Goal: Task Accomplishment & Management: Use online tool/utility

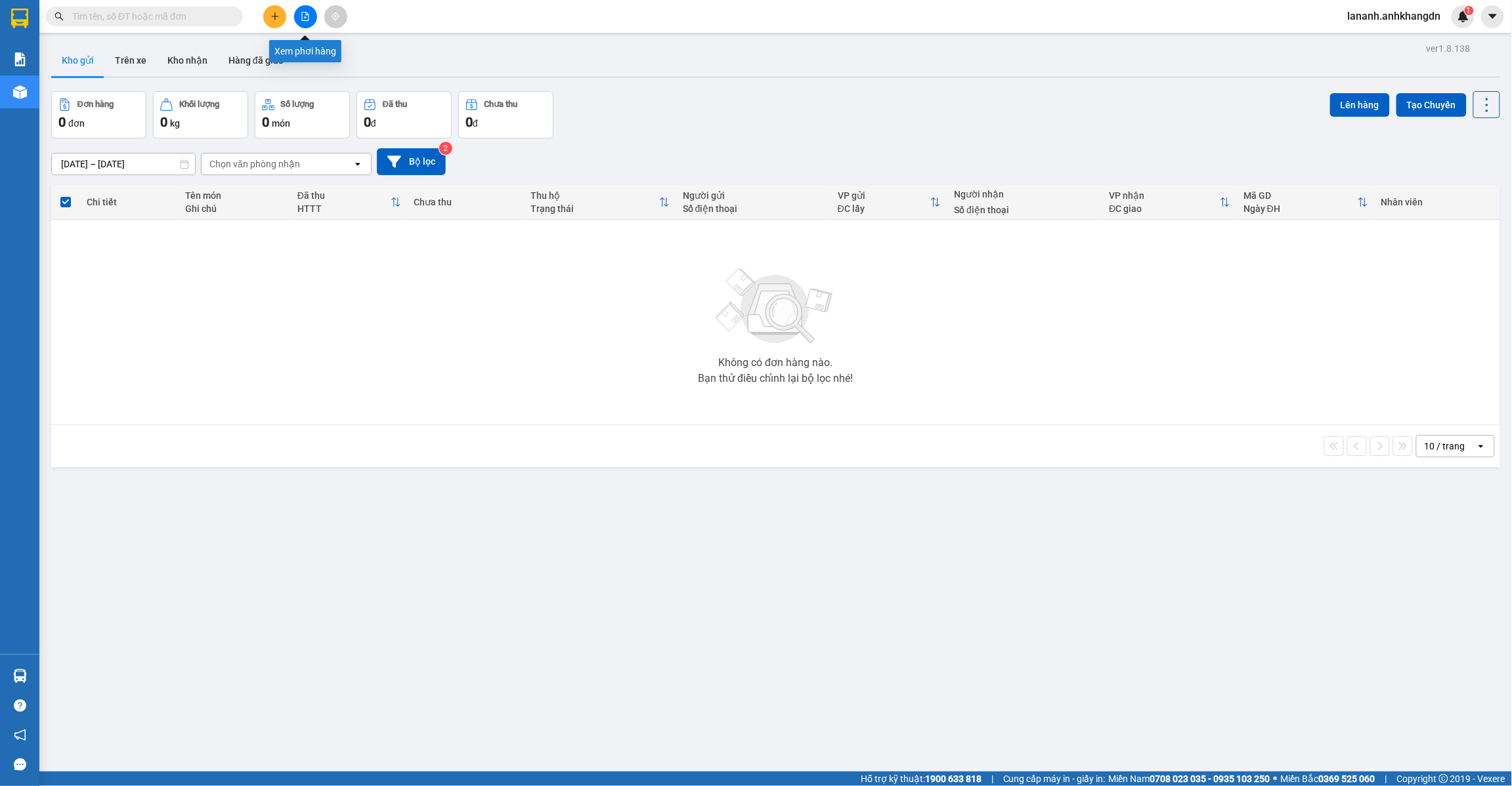
click at [306, 20] on icon "file-add" at bounding box center [306, 16] width 7 height 9
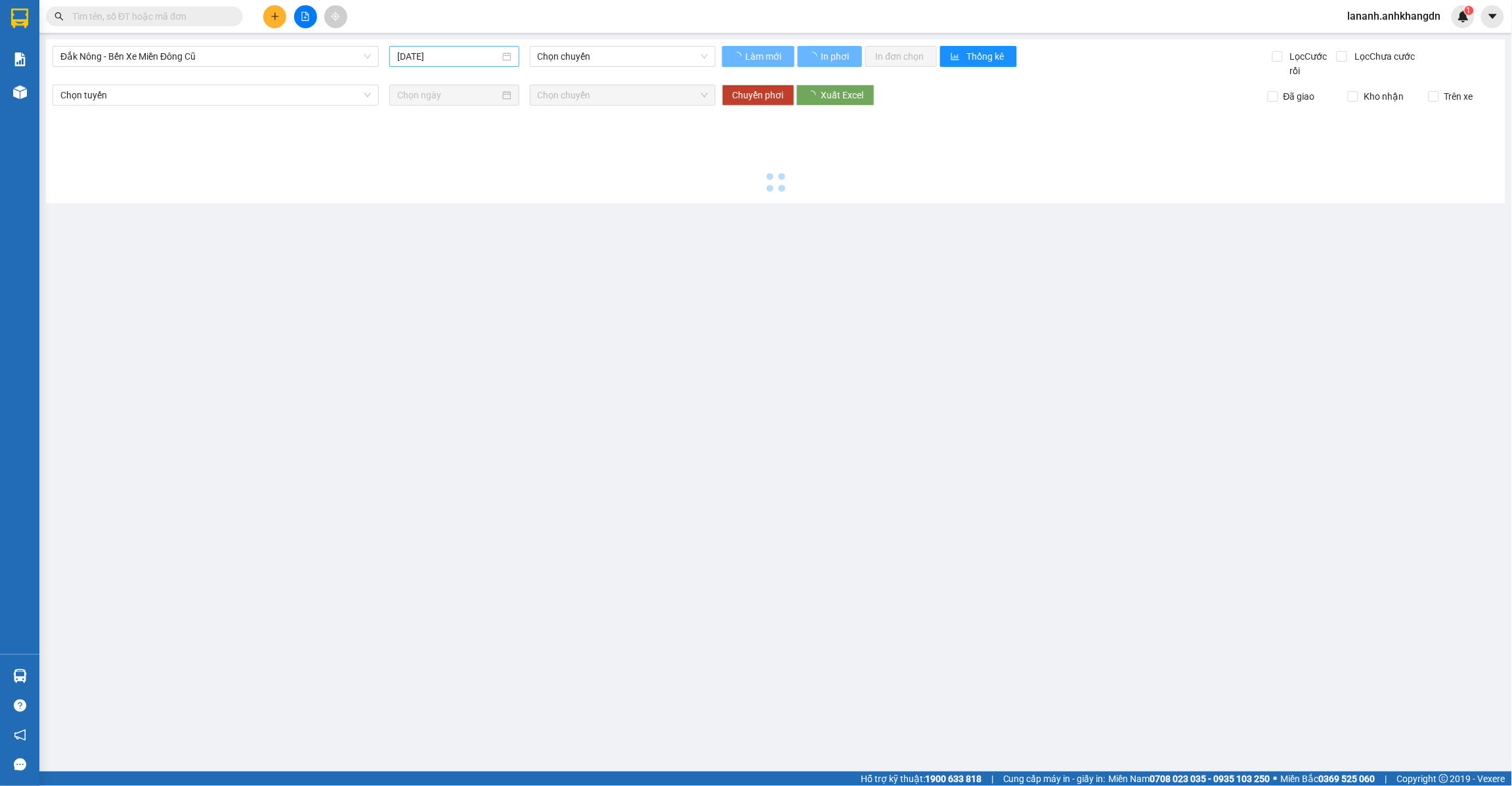
click at [505, 51] on div "[DATE]" at bounding box center [454, 56] width 114 height 15
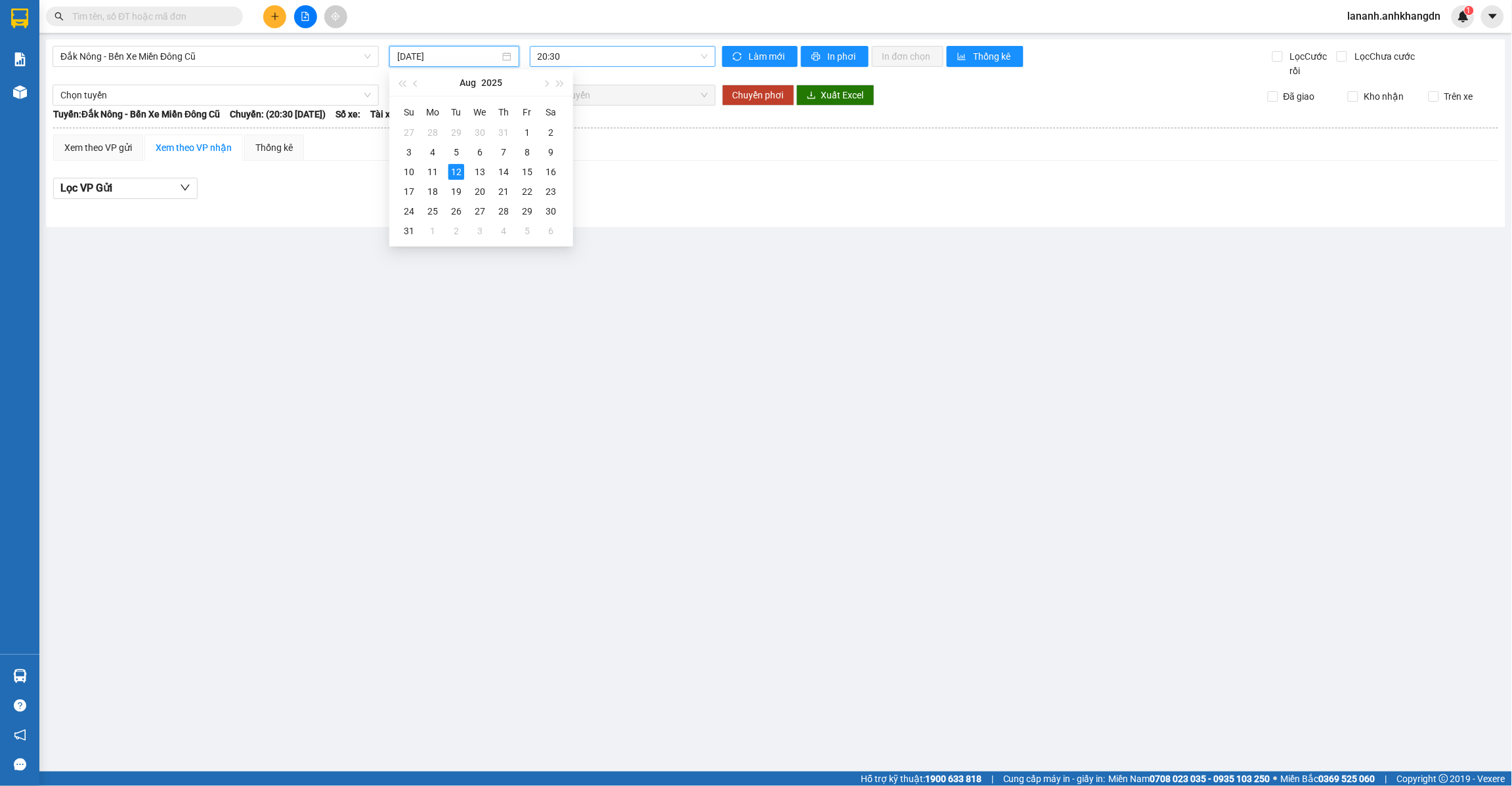
click at [597, 50] on span "20:30" at bounding box center [622, 57] width 170 height 20
click at [589, 130] on div "21:30 - 74F-005.97" at bounding box center [589, 125] width 102 height 15
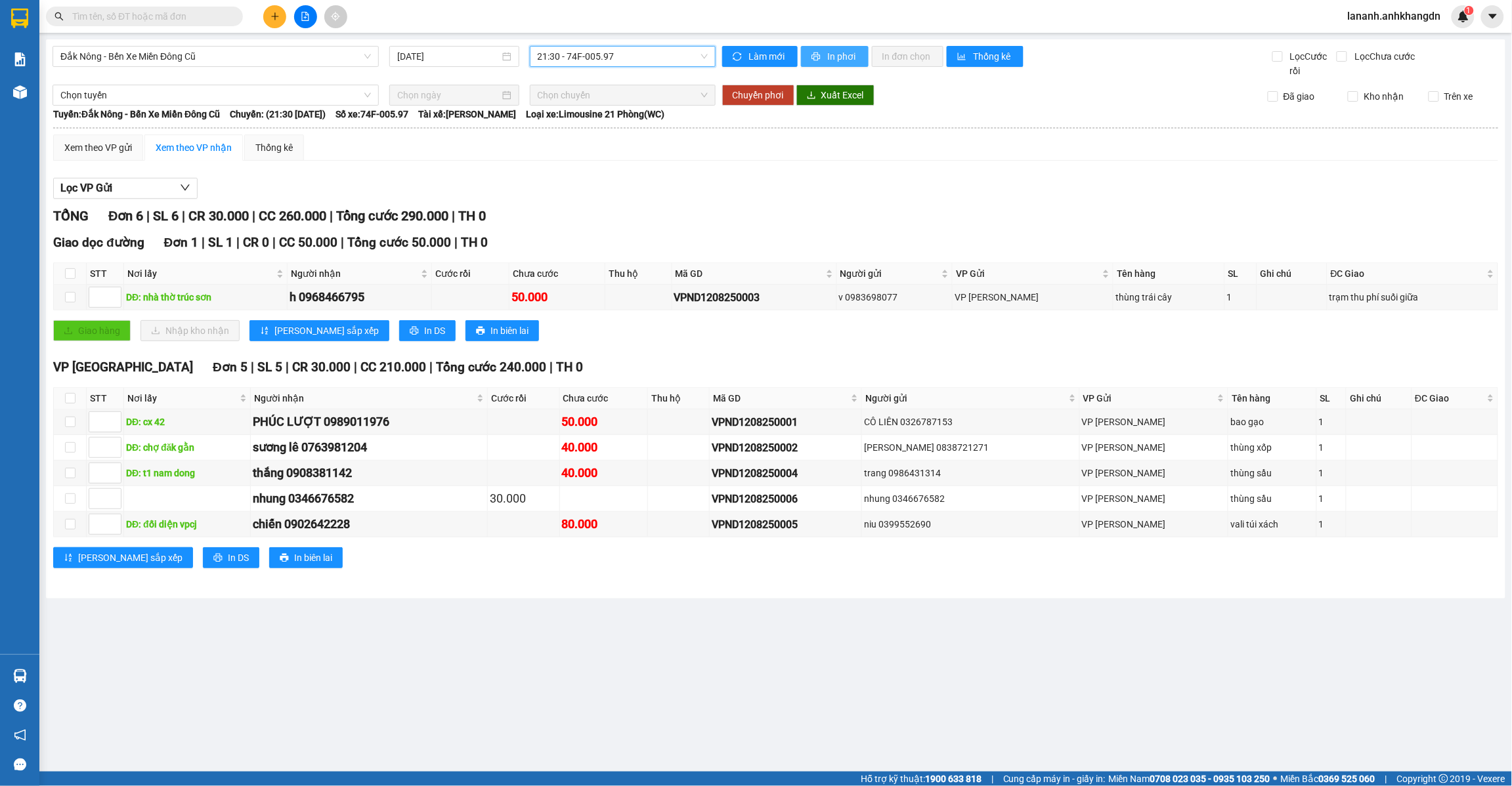
click at [837, 50] on span "In phơi" at bounding box center [843, 56] width 30 height 15
click at [271, 20] on icon "plus" at bounding box center [275, 16] width 9 height 9
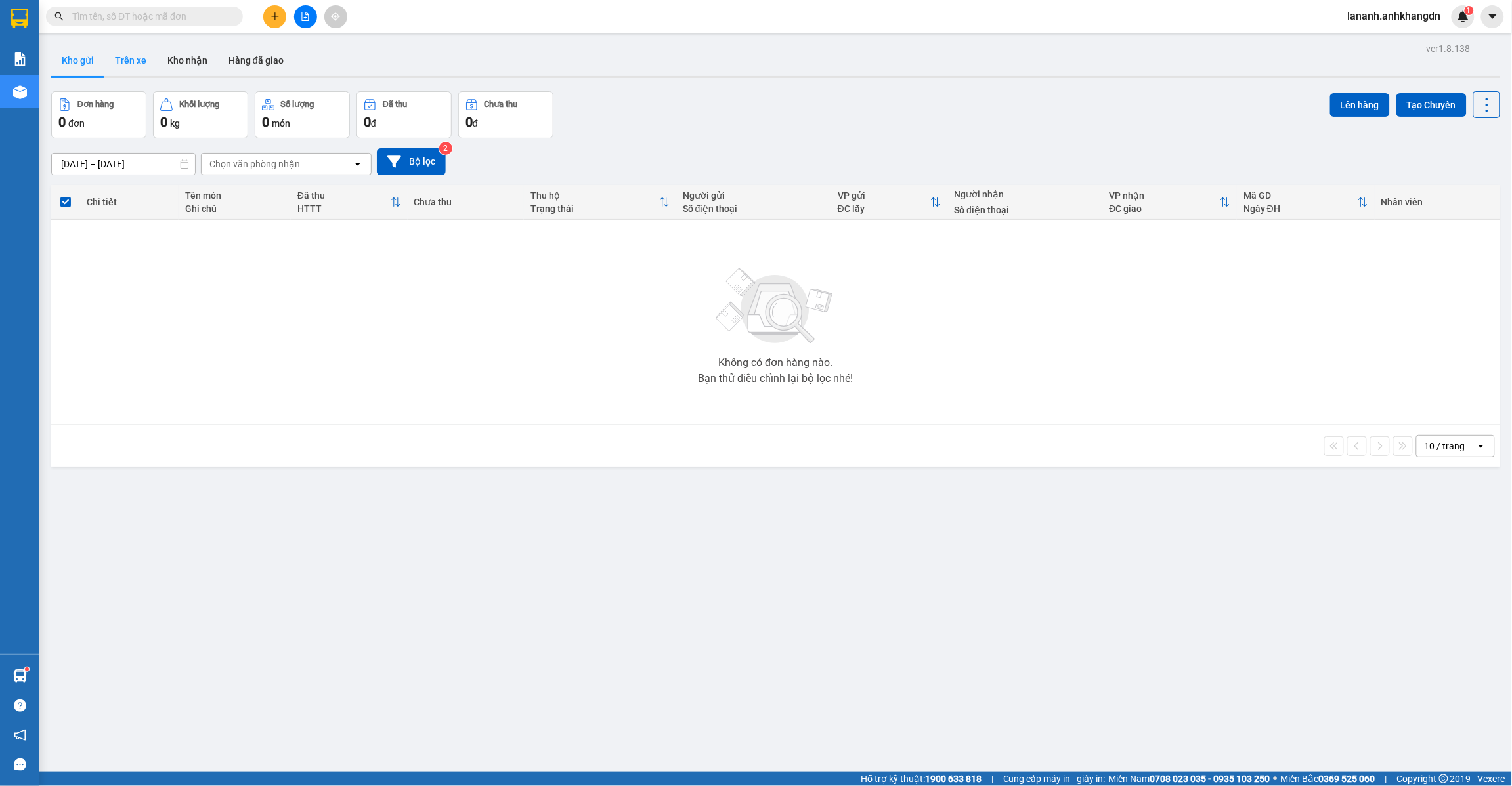
click at [136, 60] on button "Trên xe" at bounding box center [130, 60] width 53 height 32
